Goal: Information Seeking & Learning: Learn about a topic

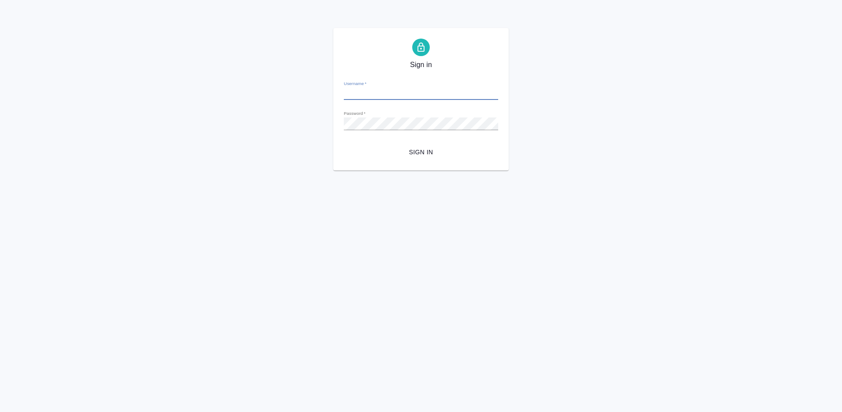
type input "a.lazareva@awatera.com"
click at [424, 152] on span "Sign in" at bounding box center [421, 152] width 140 height 11
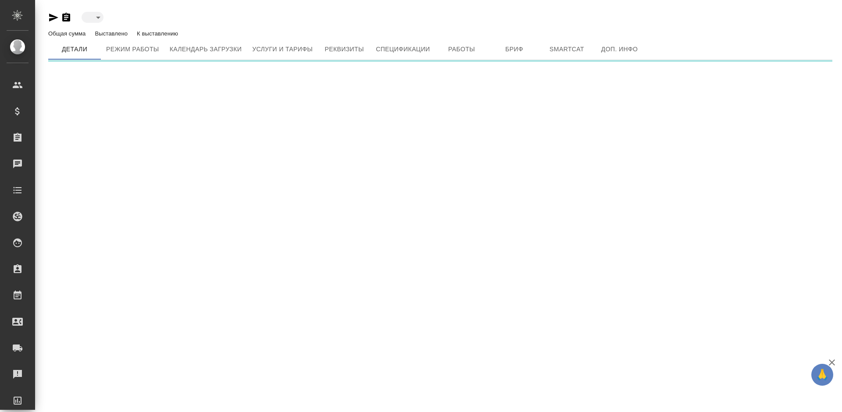
type input "created"
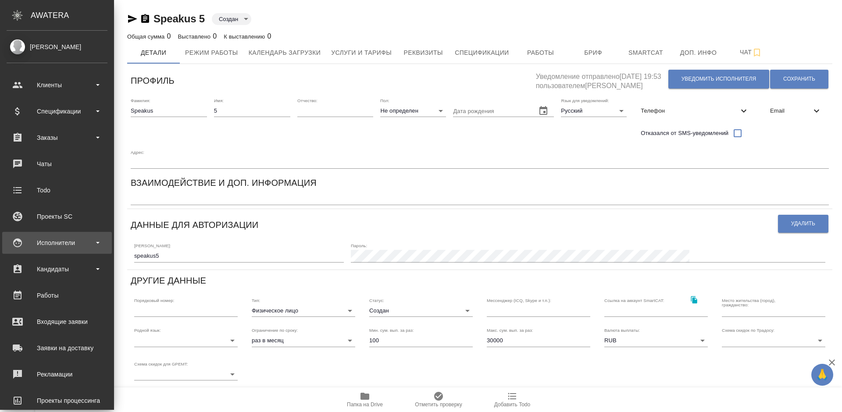
click at [54, 240] on div "Исполнители" at bounding box center [57, 242] width 101 height 13
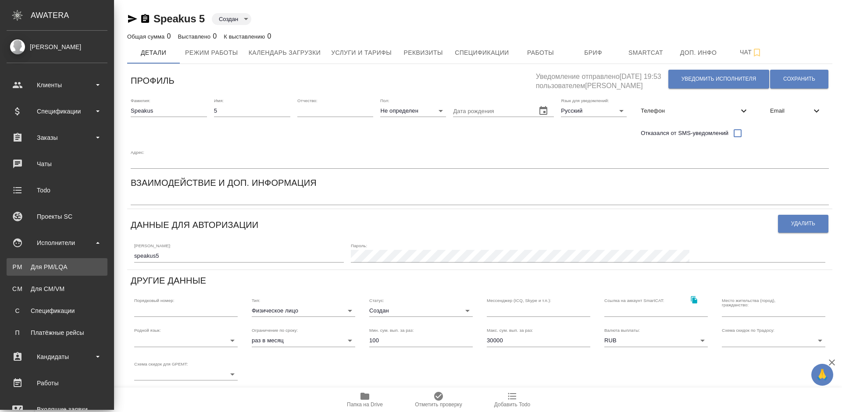
click at [64, 269] on div "Для PM/LQA" at bounding box center [57, 267] width 92 height 9
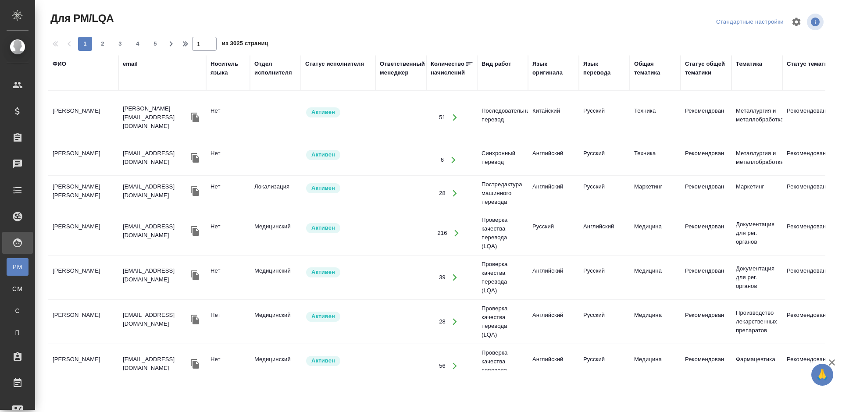
click at [330, 63] on div "Статус исполнителя" at bounding box center [334, 64] width 59 height 9
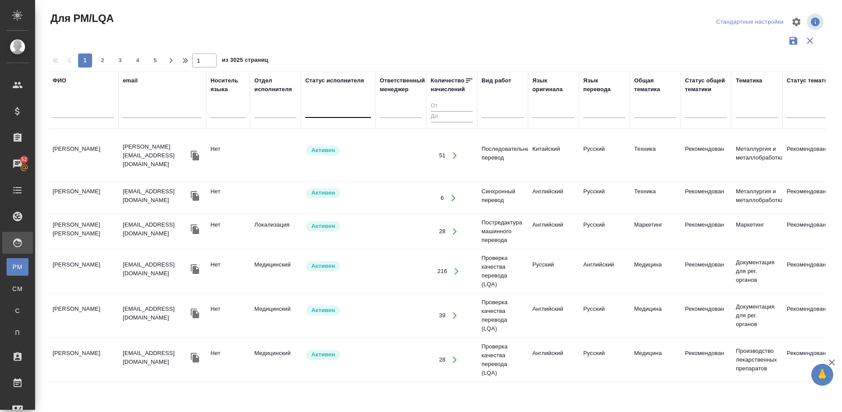
click at [333, 111] on div at bounding box center [338, 109] width 66 height 13
type input "f"
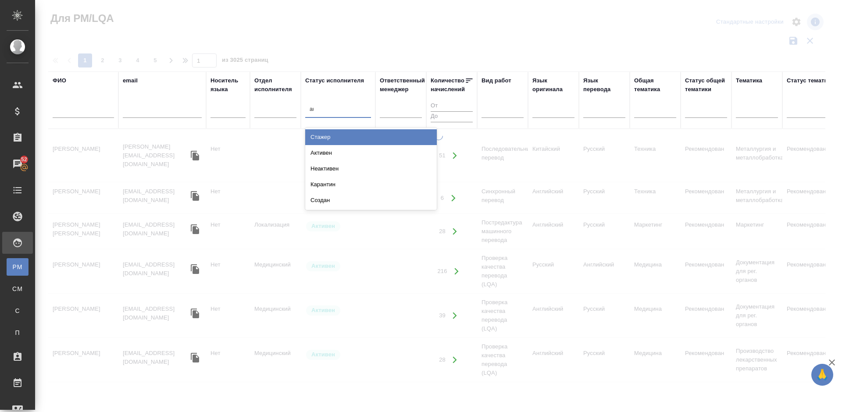
type input "акт"
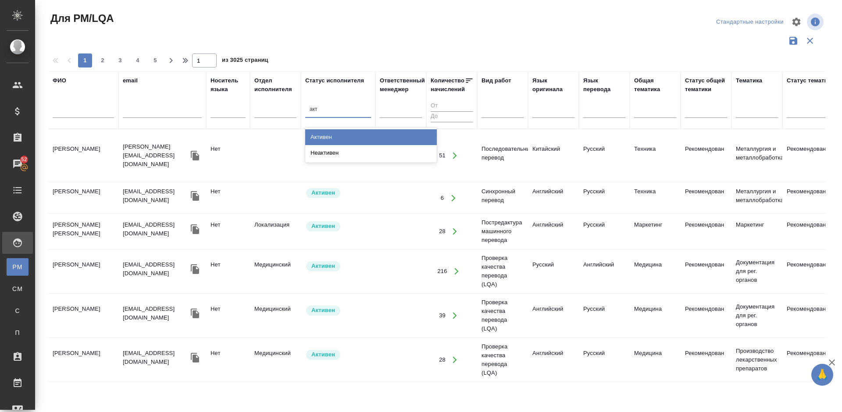
click at [338, 135] on div "Активен" at bounding box center [371, 137] width 132 height 16
click at [495, 115] on div at bounding box center [503, 109] width 42 height 13
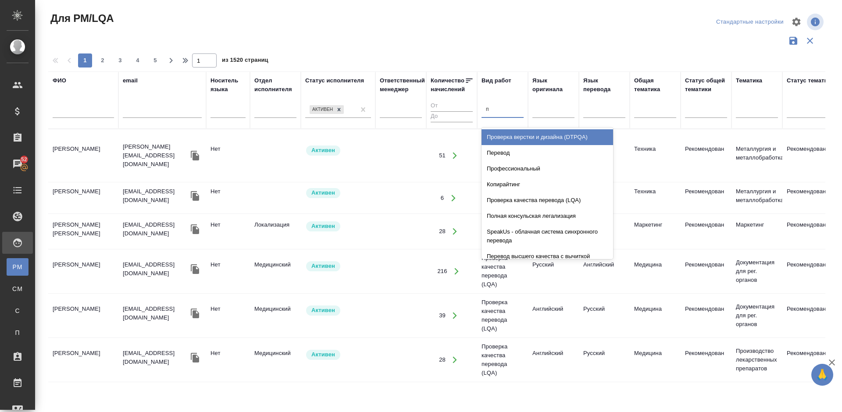
type input "пе"
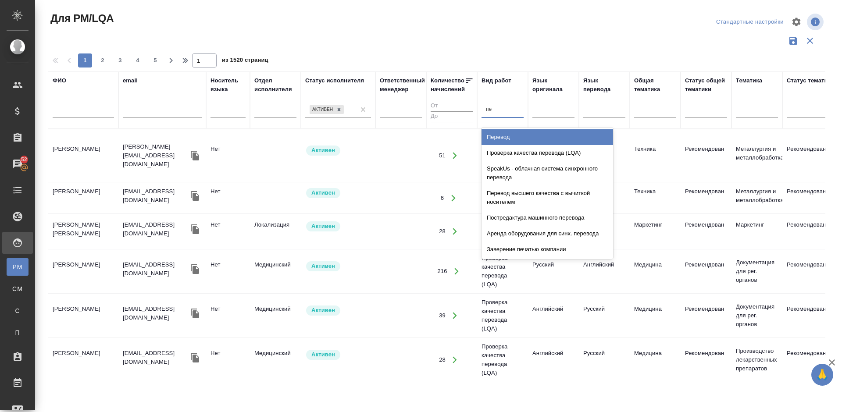
click at [508, 136] on div "Перевод" at bounding box center [548, 137] width 132 height 16
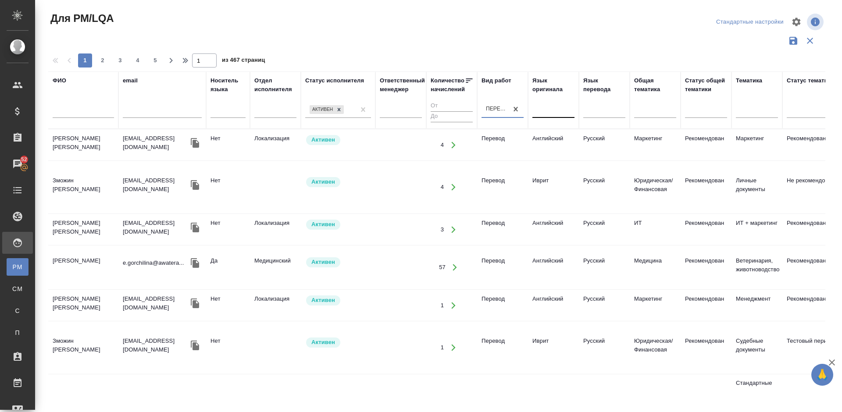
click at [544, 114] on div at bounding box center [553, 109] width 42 height 13
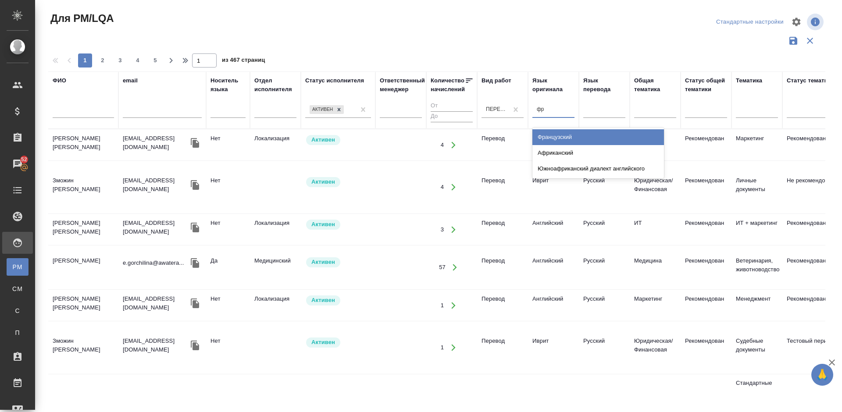
type input "фра"
click at [558, 134] on div "Французский" at bounding box center [598, 137] width 132 height 16
click at [596, 111] on div at bounding box center [604, 109] width 42 height 13
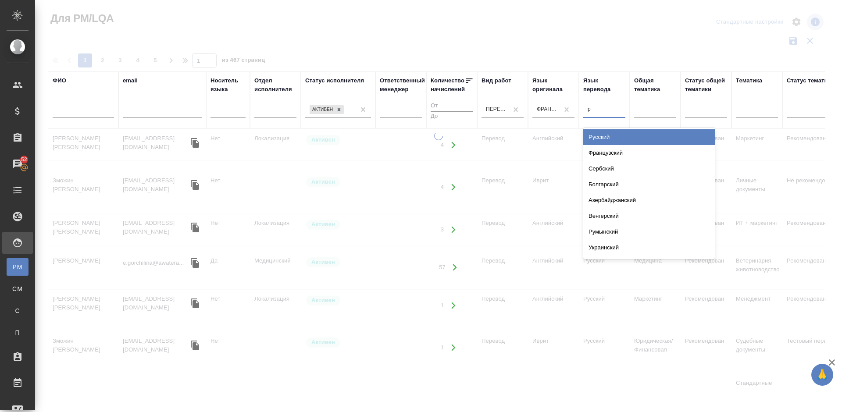
type input "ру"
click at [604, 137] on div "Русский" at bounding box center [649, 137] width 132 height 16
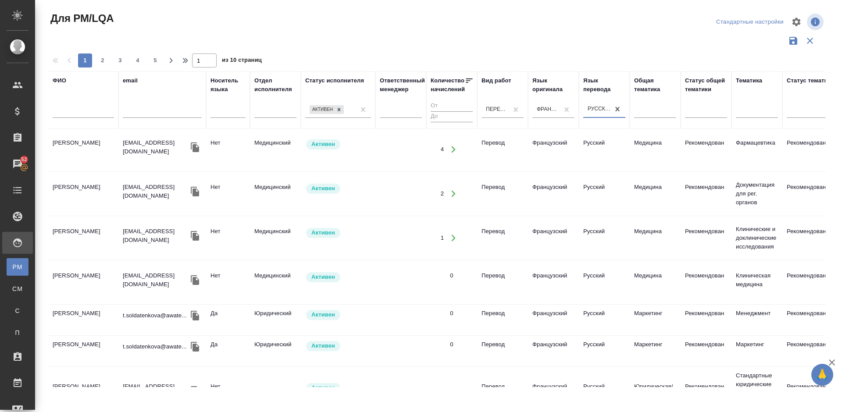
scroll to position [445, 0]
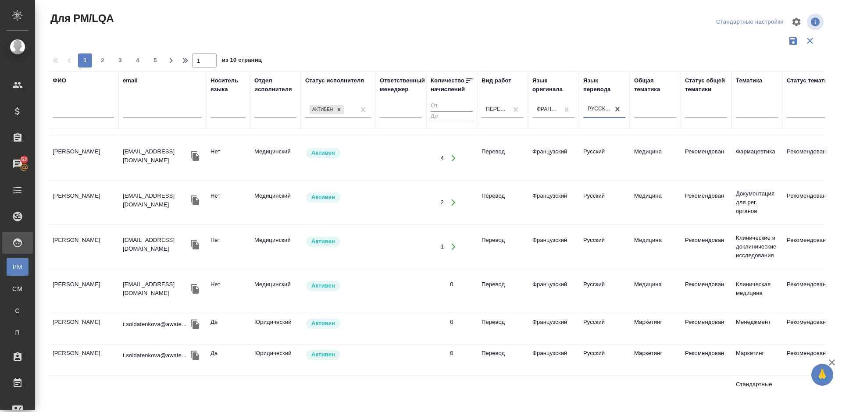
click at [100, 218] on td "Мартынова Александра Ивановна" at bounding box center [83, 202] width 70 height 31
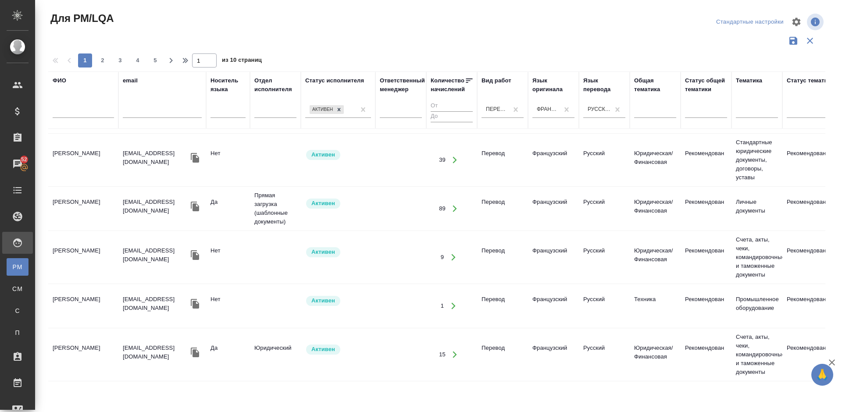
scroll to position [694, 0]
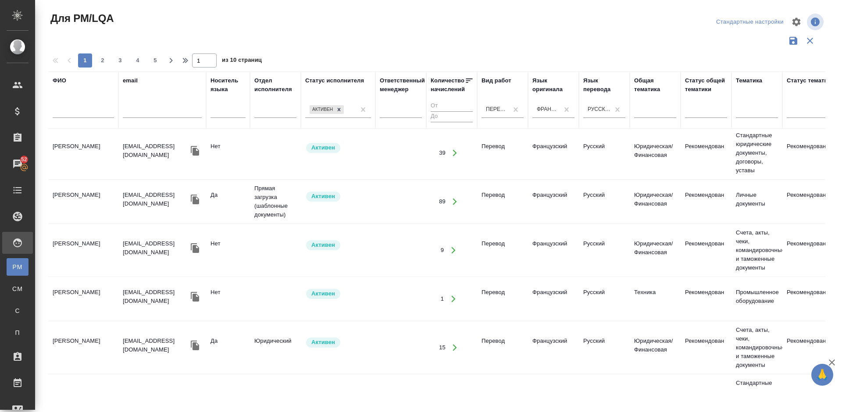
click at [86, 262] on td "Франкс Анна Владимировна" at bounding box center [83, 250] width 70 height 31
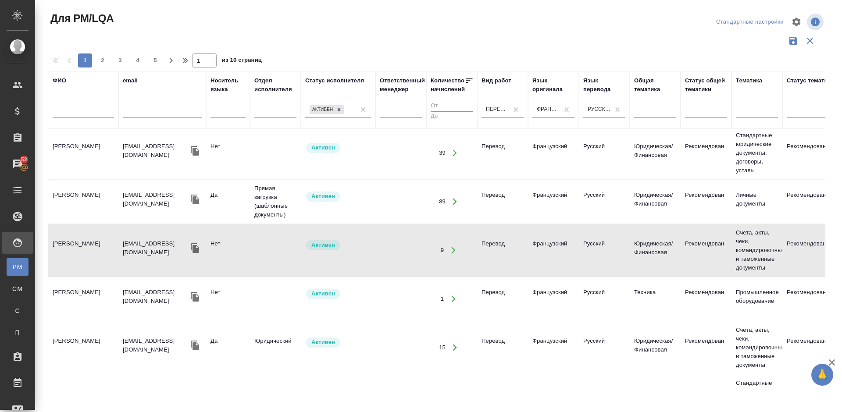
click at [98, 211] on td "[PERSON_NAME]" at bounding box center [83, 201] width 70 height 31
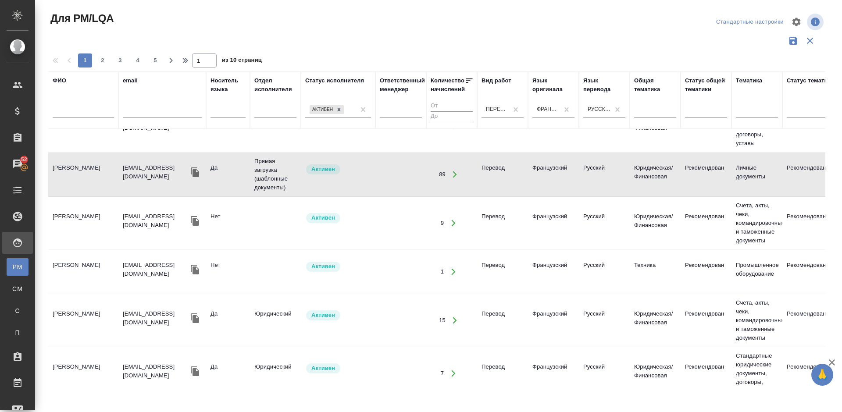
scroll to position [891, 0]
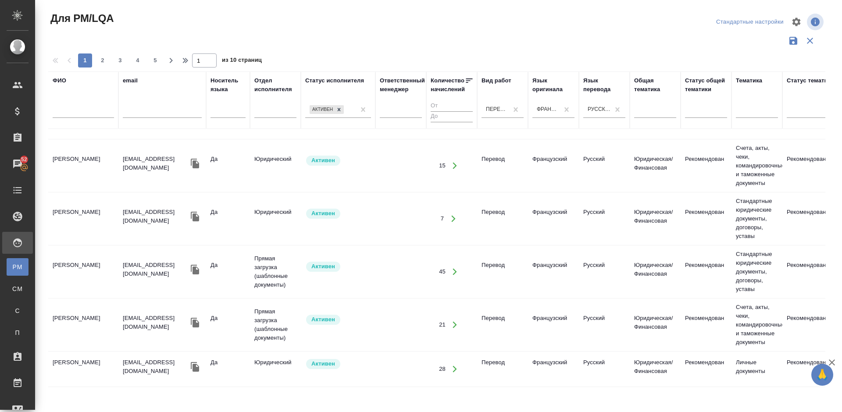
click at [90, 224] on tr "Хестанов Владимир Махарбекович mailport@bk.ru Да Юридический Активен 7 Перевод …" at bounding box center [745, 219] width 1395 height 53
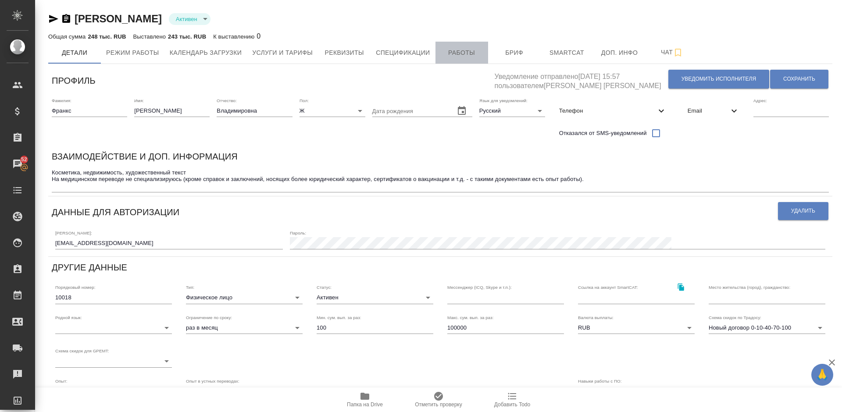
click at [457, 53] on span "Работы" at bounding box center [462, 52] width 42 height 11
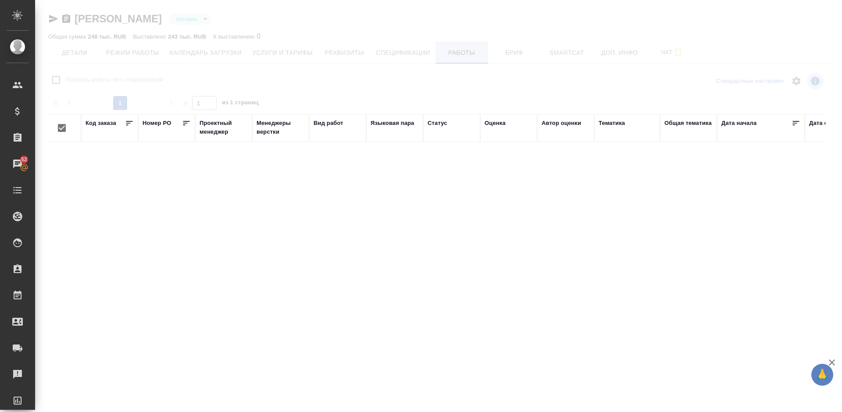
checkbox input "false"
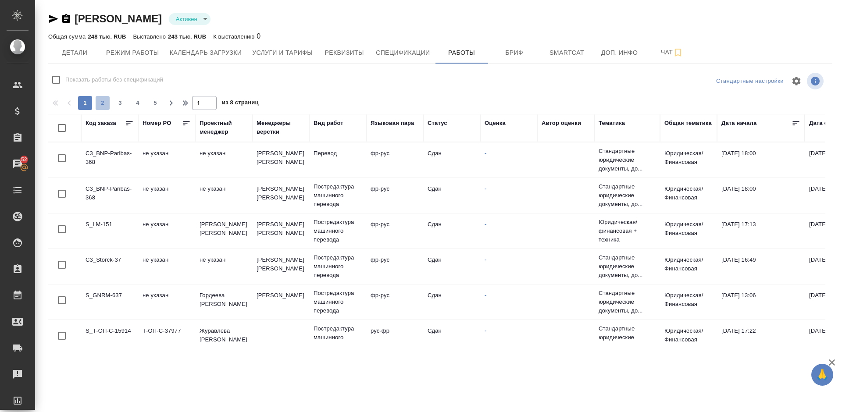
click at [103, 104] on span "2" at bounding box center [103, 103] width 14 height 9
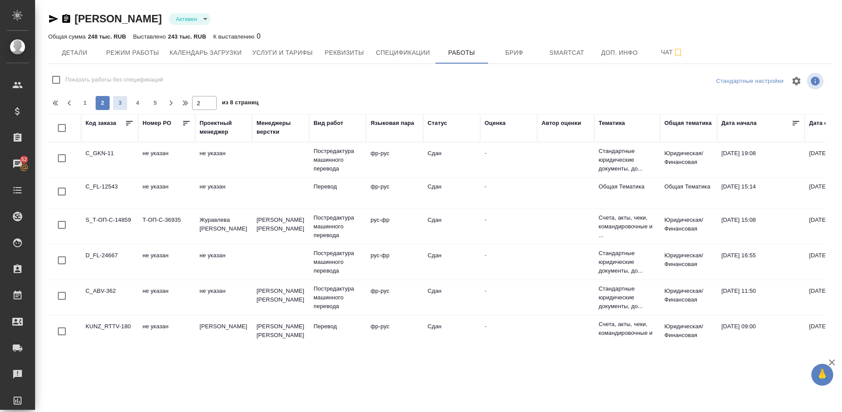
click at [124, 104] on span "3" at bounding box center [120, 103] width 14 height 9
type input "3"
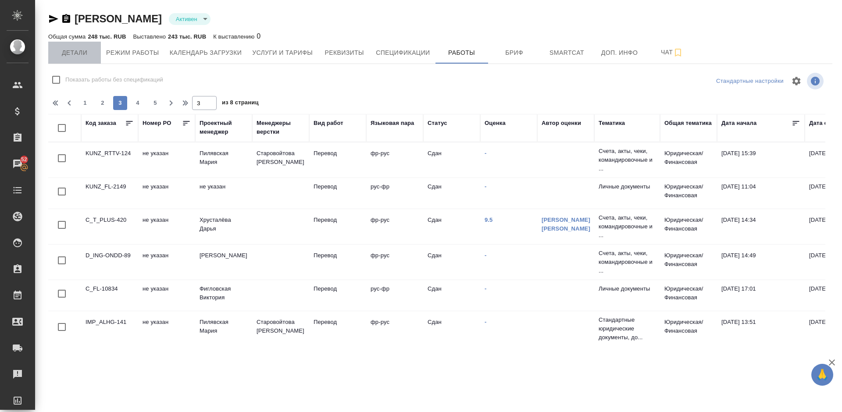
click at [68, 54] on span "Детали" at bounding box center [75, 52] width 42 height 11
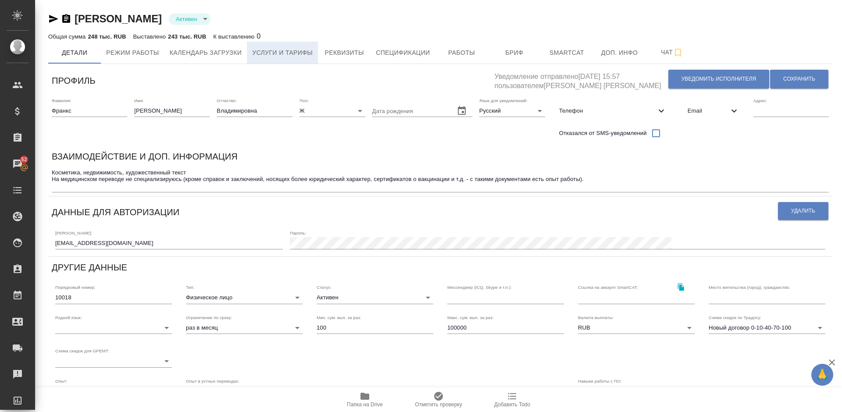
click at [295, 50] on span "Услуги и тарифы" at bounding box center [282, 52] width 61 height 11
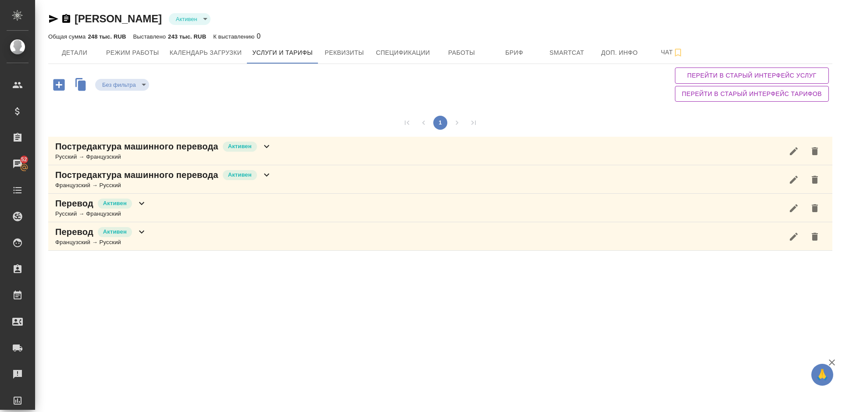
click at [289, 180] on div "Постредактура машинного перевода Активен Французский → Русский" at bounding box center [440, 179] width 784 height 29
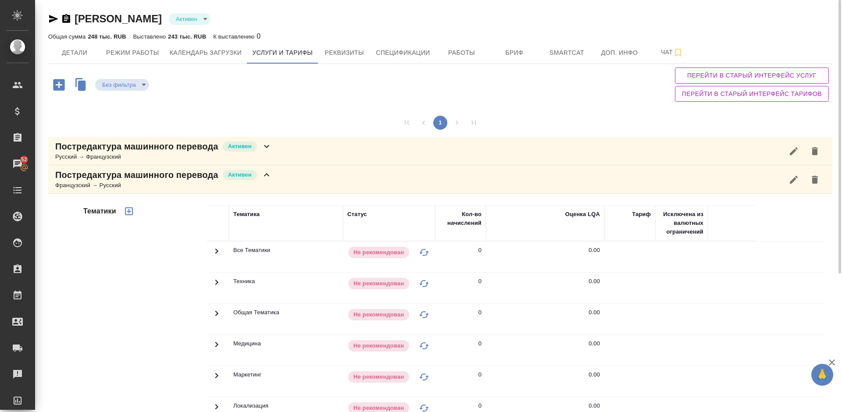
click at [267, 182] on div "Французский → Русский" at bounding box center [163, 185] width 217 height 9
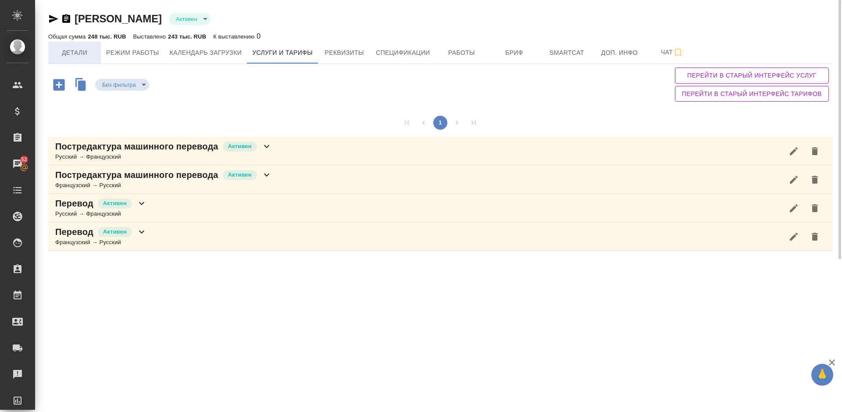
click at [73, 50] on span "Детали" at bounding box center [75, 52] width 42 height 11
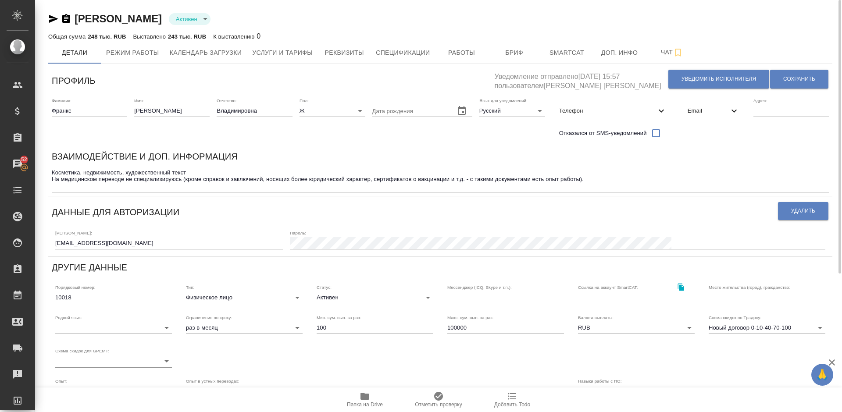
drag, startPoint x: 223, startPoint y: 19, endPoint x: 77, endPoint y: 20, distance: 145.6
click at [77, 20] on div "Франкс Анна Владимировна Активен active" at bounding box center [440, 19] width 784 height 14
copy link "Франкс Анна Владимировна"
click at [452, 50] on span "Работы" at bounding box center [462, 52] width 42 height 11
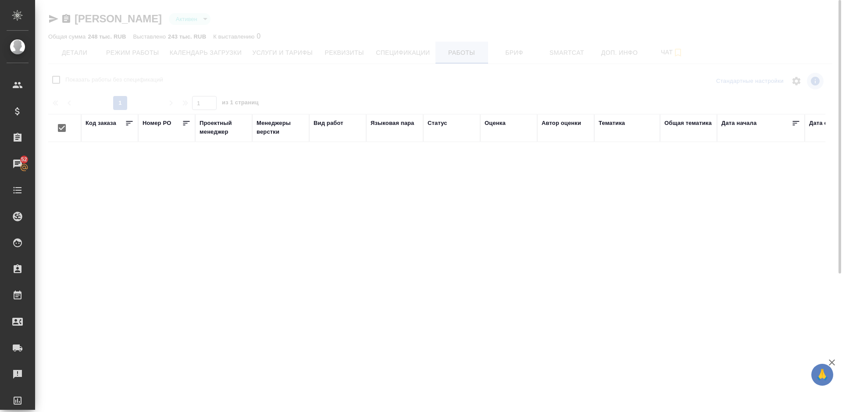
checkbox input "false"
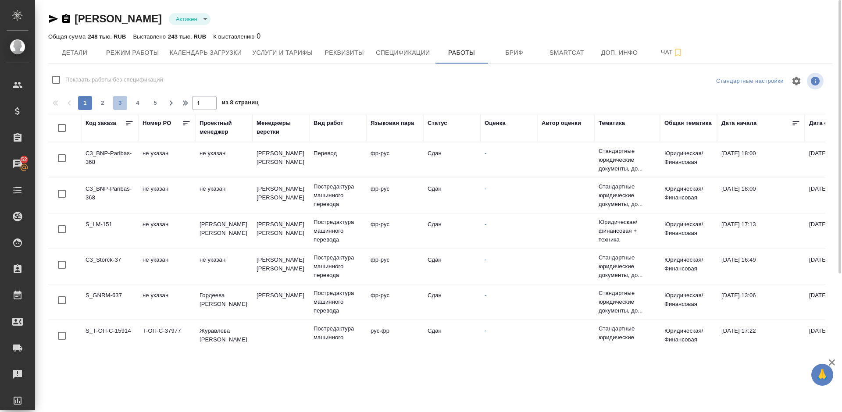
click at [123, 103] on span "3" at bounding box center [120, 103] width 14 height 9
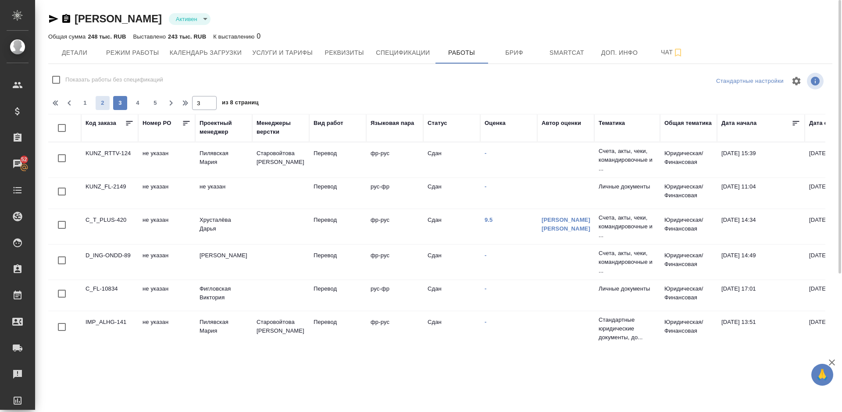
click at [104, 103] on span "2" at bounding box center [103, 103] width 14 height 9
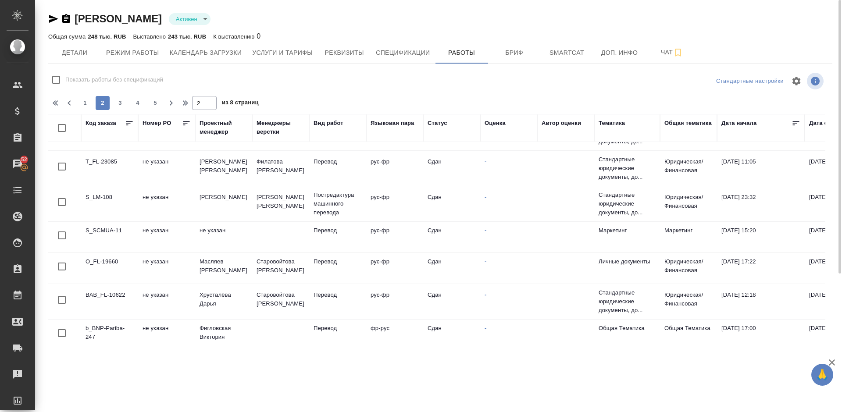
scroll to position [673, 0]
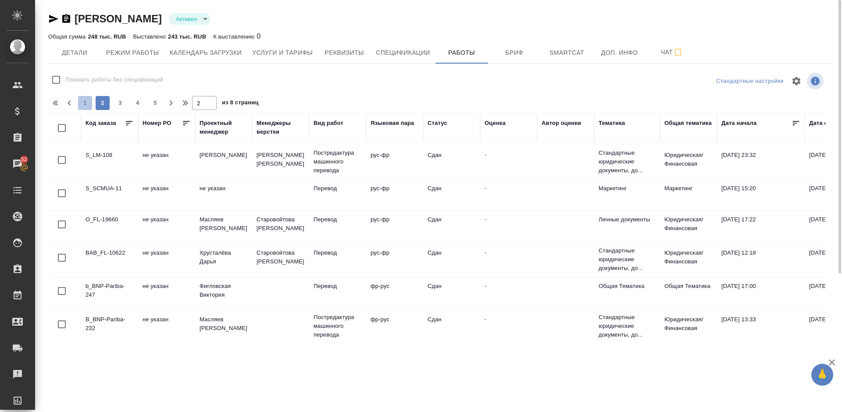
click at [84, 107] on span "1" at bounding box center [85, 103] width 14 height 9
type input "1"
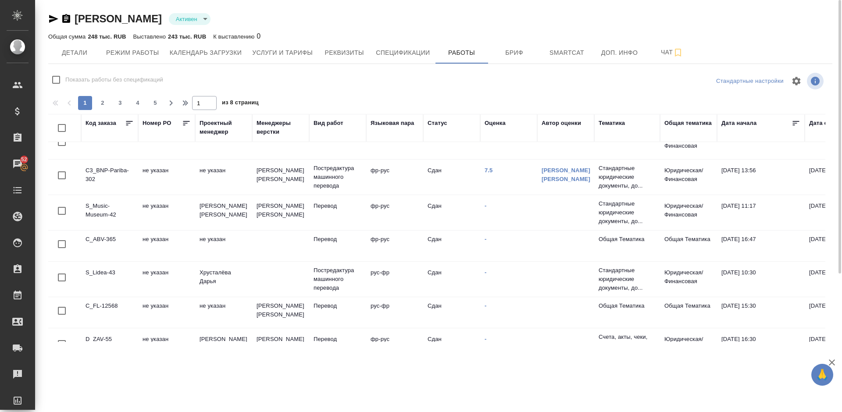
scroll to position [643, 0]
click at [488, 171] on link "7.5" at bounding box center [489, 172] width 8 height 7
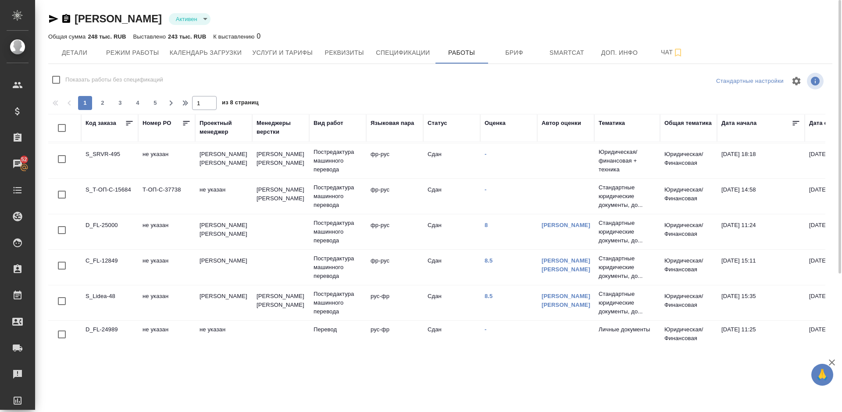
scroll to position [368, 0]
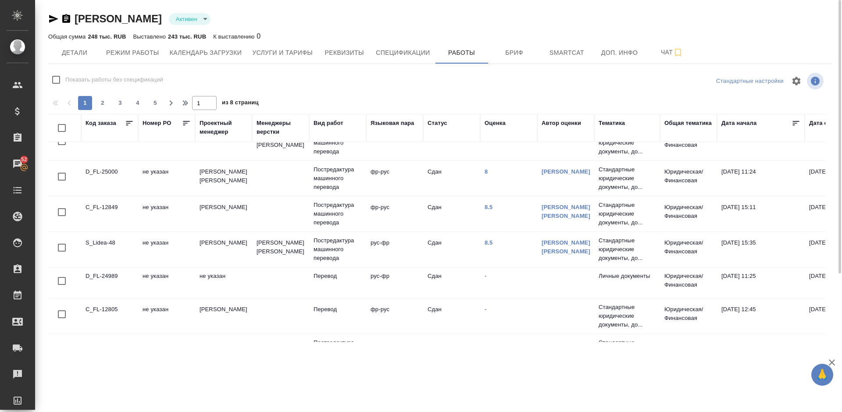
click at [487, 203] on td "8.5" at bounding box center [508, 214] width 57 height 31
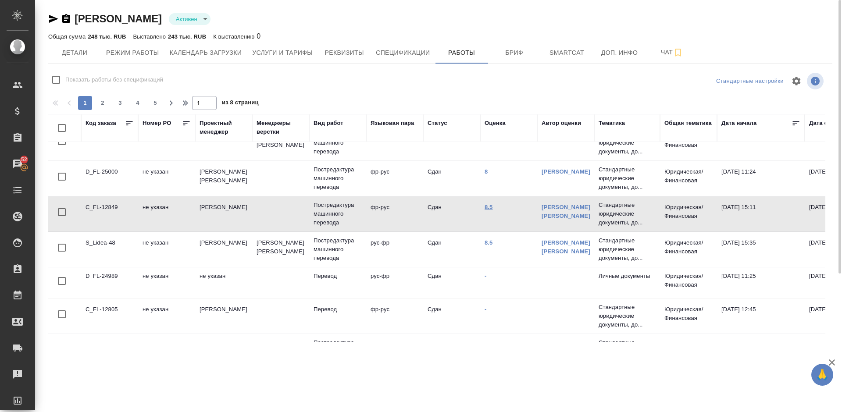
click at [490, 206] on link "8.5" at bounding box center [489, 207] width 8 height 7
click at [492, 244] on link "8.5" at bounding box center [489, 242] width 8 height 7
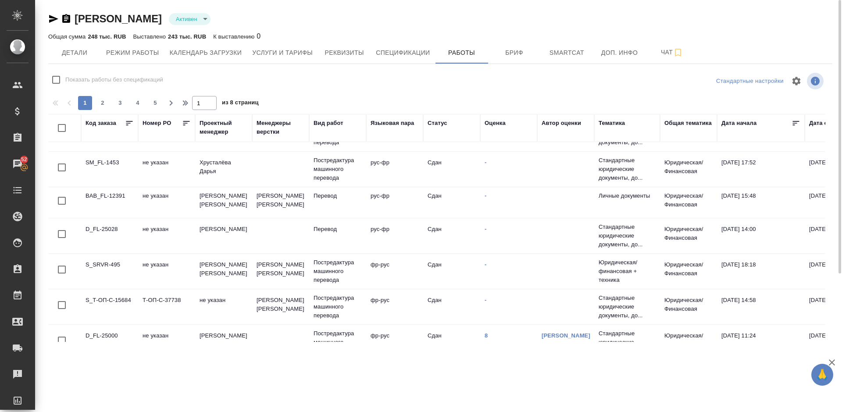
scroll to position [103, 0]
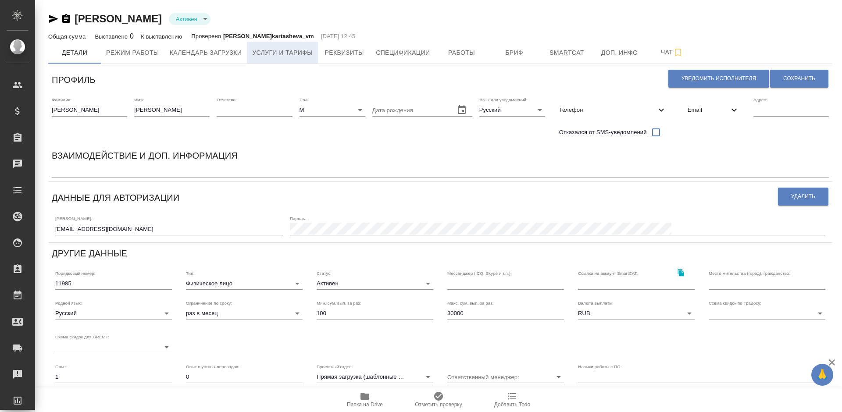
click at [270, 53] on span "Услуги и тарифы" at bounding box center [282, 52] width 61 height 11
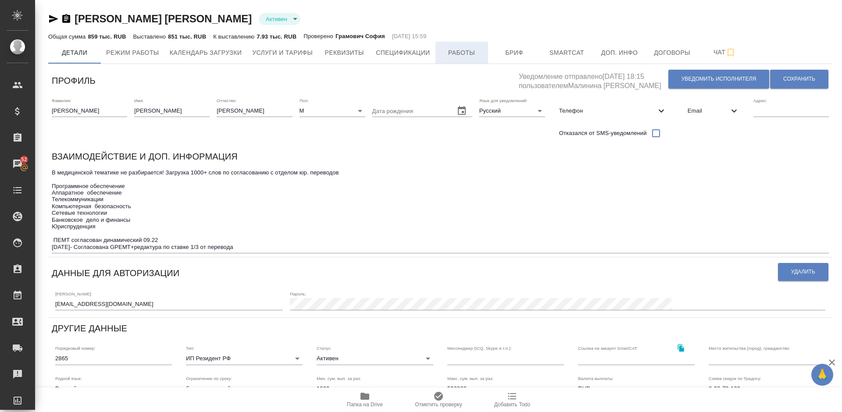
click at [453, 49] on span "Работы" at bounding box center [462, 52] width 42 height 11
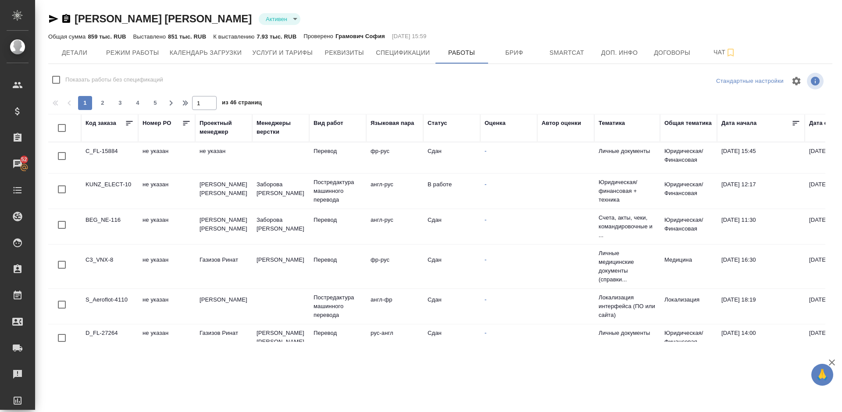
checkbox input "false"
click at [284, 53] on span "Услуги и тарифы" at bounding box center [282, 52] width 61 height 11
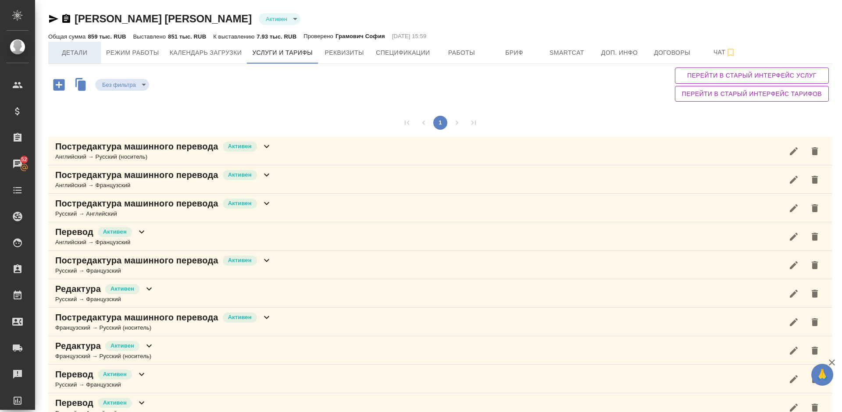
click at [80, 52] on span "Детали" at bounding box center [75, 52] width 42 height 11
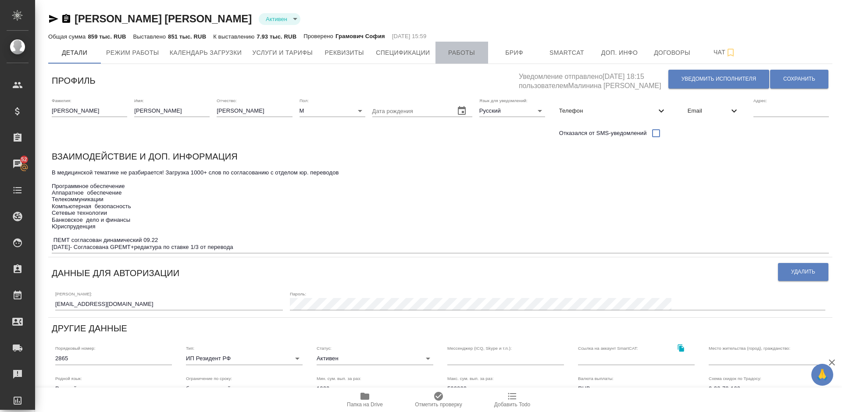
click at [458, 54] on span "Работы" at bounding box center [462, 52] width 42 height 11
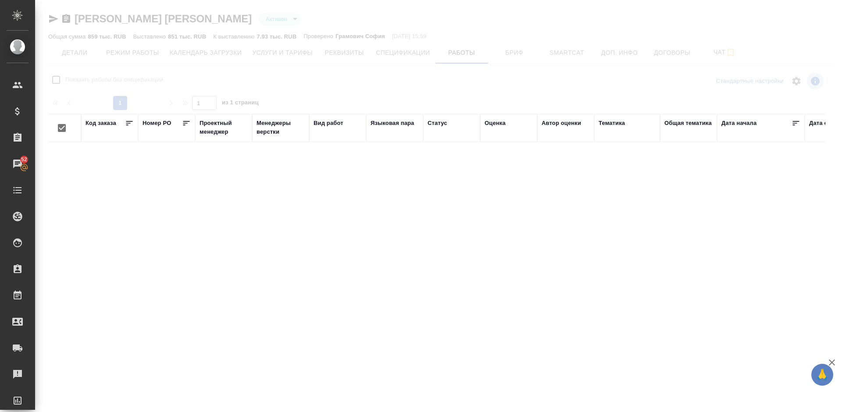
checkbox input "false"
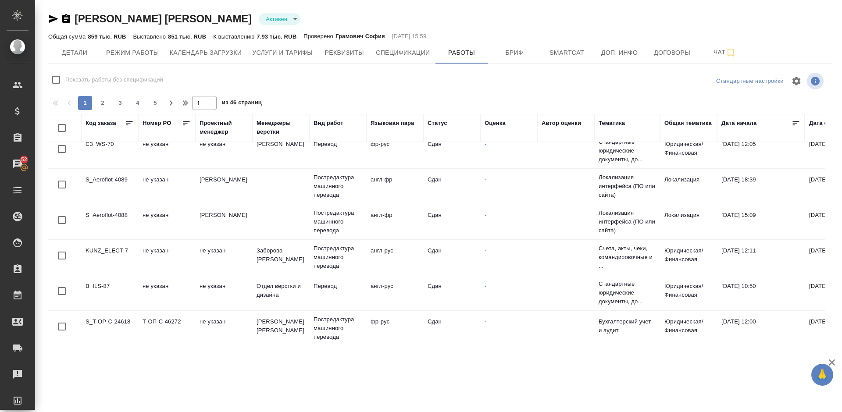
scroll to position [686, 0]
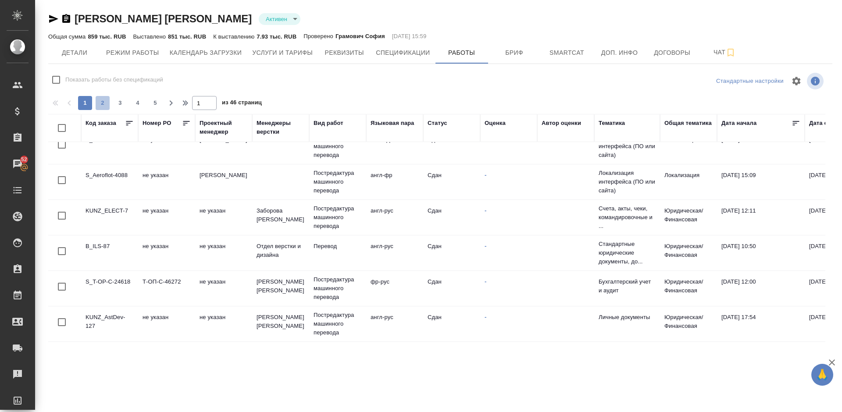
click at [107, 100] on span "2" at bounding box center [103, 103] width 14 height 9
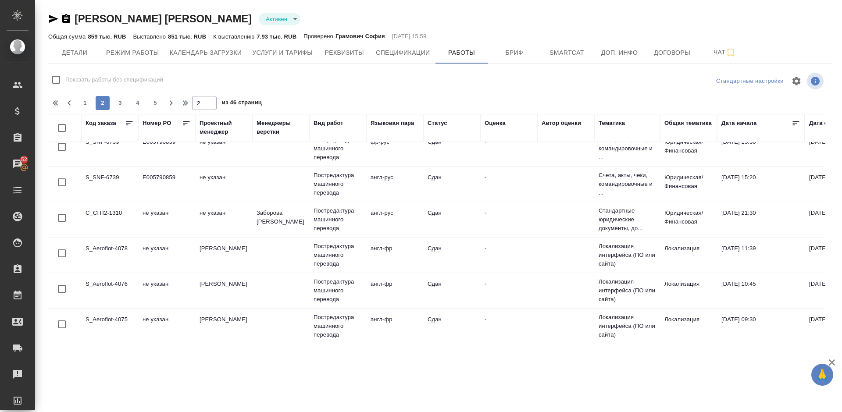
scroll to position [0, 0]
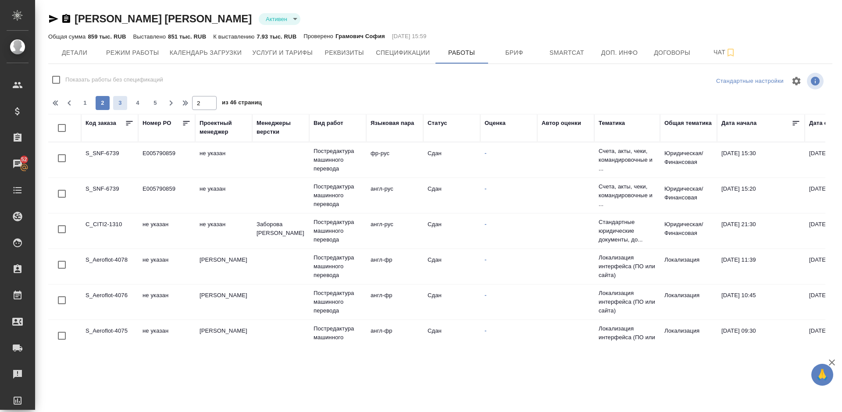
click at [117, 100] on span "3" at bounding box center [120, 103] width 14 height 9
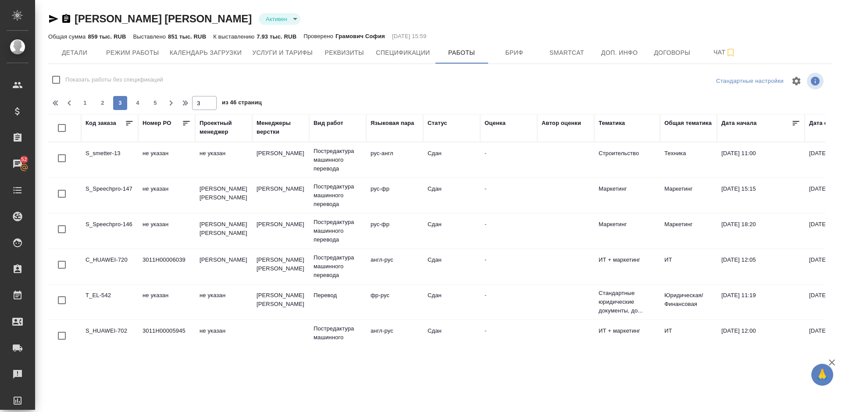
drag, startPoint x: 258, startPoint y: 18, endPoint x: 75, endPoint y: 17, distance: 182.5
click at [75, 17] on div "Хестанов Владимир Махарбекович Активен active" at bounding box center [440, 19] width 784 height 14
copy link "Хестанов Владимир Махарбекович"
click at [139, 103] on span "4" at bounding box center [138, 103] width 14 height 9
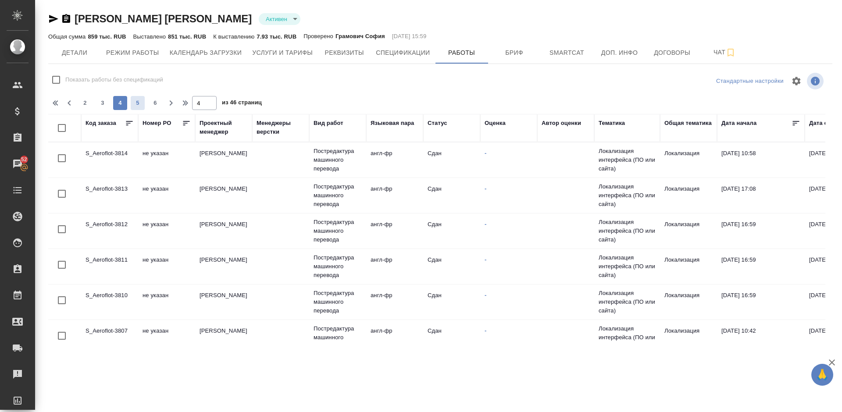
click at [140, 102] on span "5" at bounding box center [138, 103] width 14 height 9
click at [75, 106] on span "button" at bounding box center [69, 103] width 14 height 11
click at [87, 103] on span "2" at bounding box center [85, 103] width 14 height 9
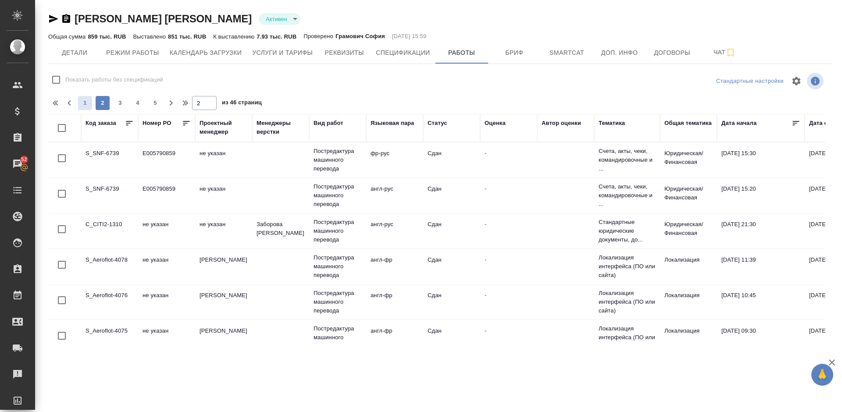
click at [86, 106] on span "1" at bounding box center [85, 103] width 14 height 9
type input "1"
